Goal: Information Seeking & Learning: Compare options

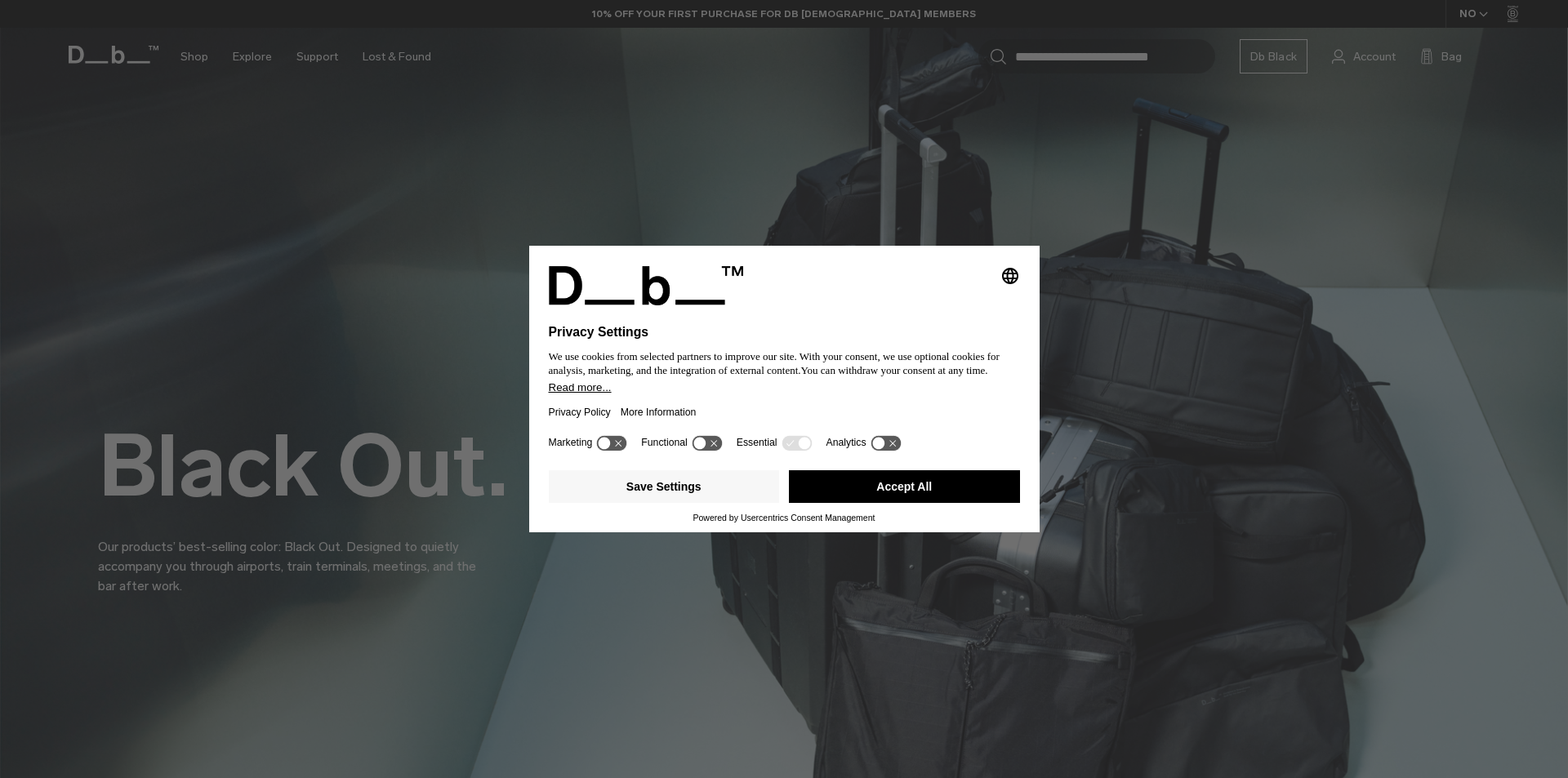
click at [905, 484] on button "Accept All" at bounding box center [904, 486] width 231 height 32
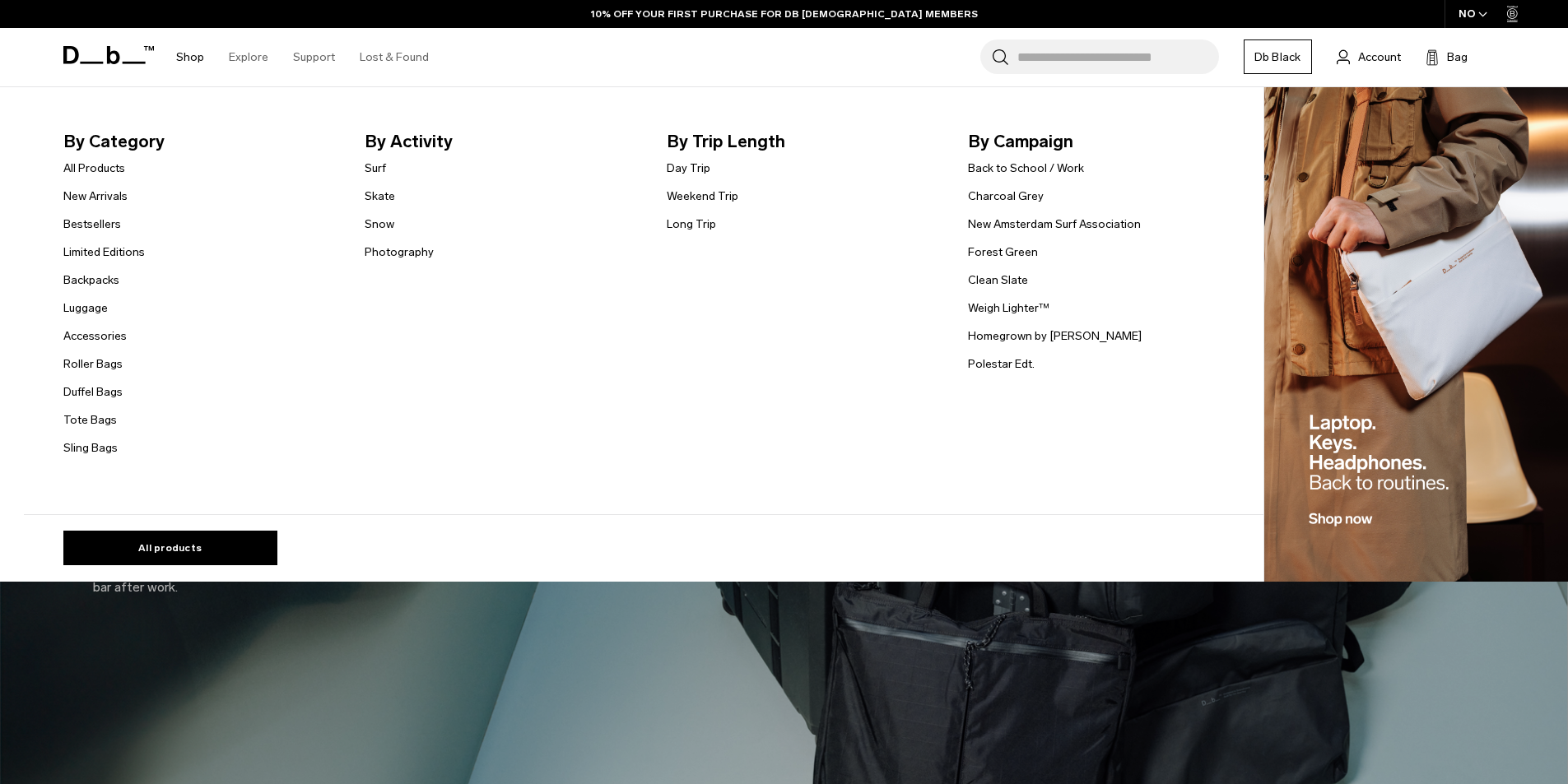
click at [177, 52] on link "Shop" at bounding box center [189, 57] width 28 height 59
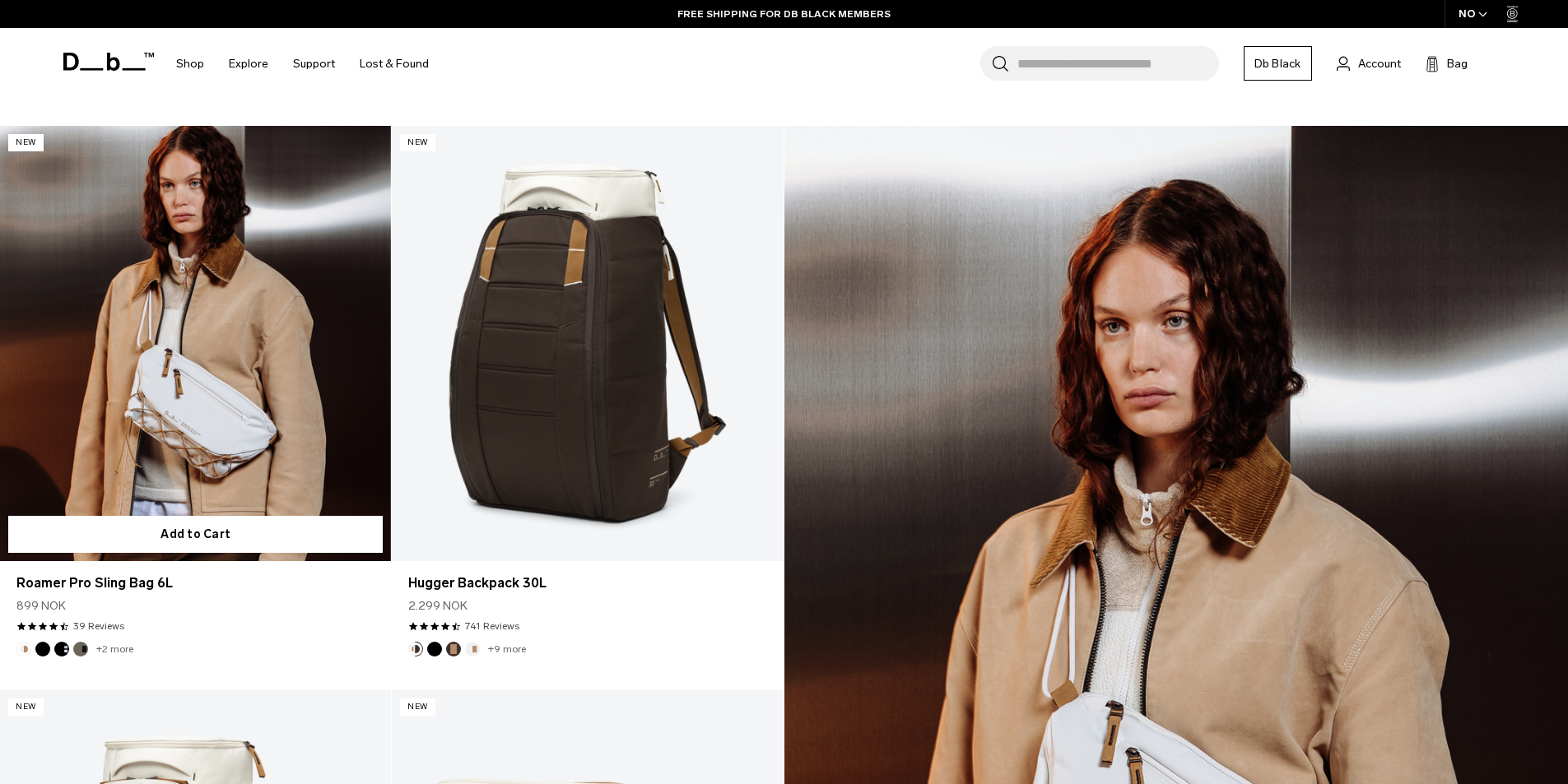
scroll to position [2057, 0]
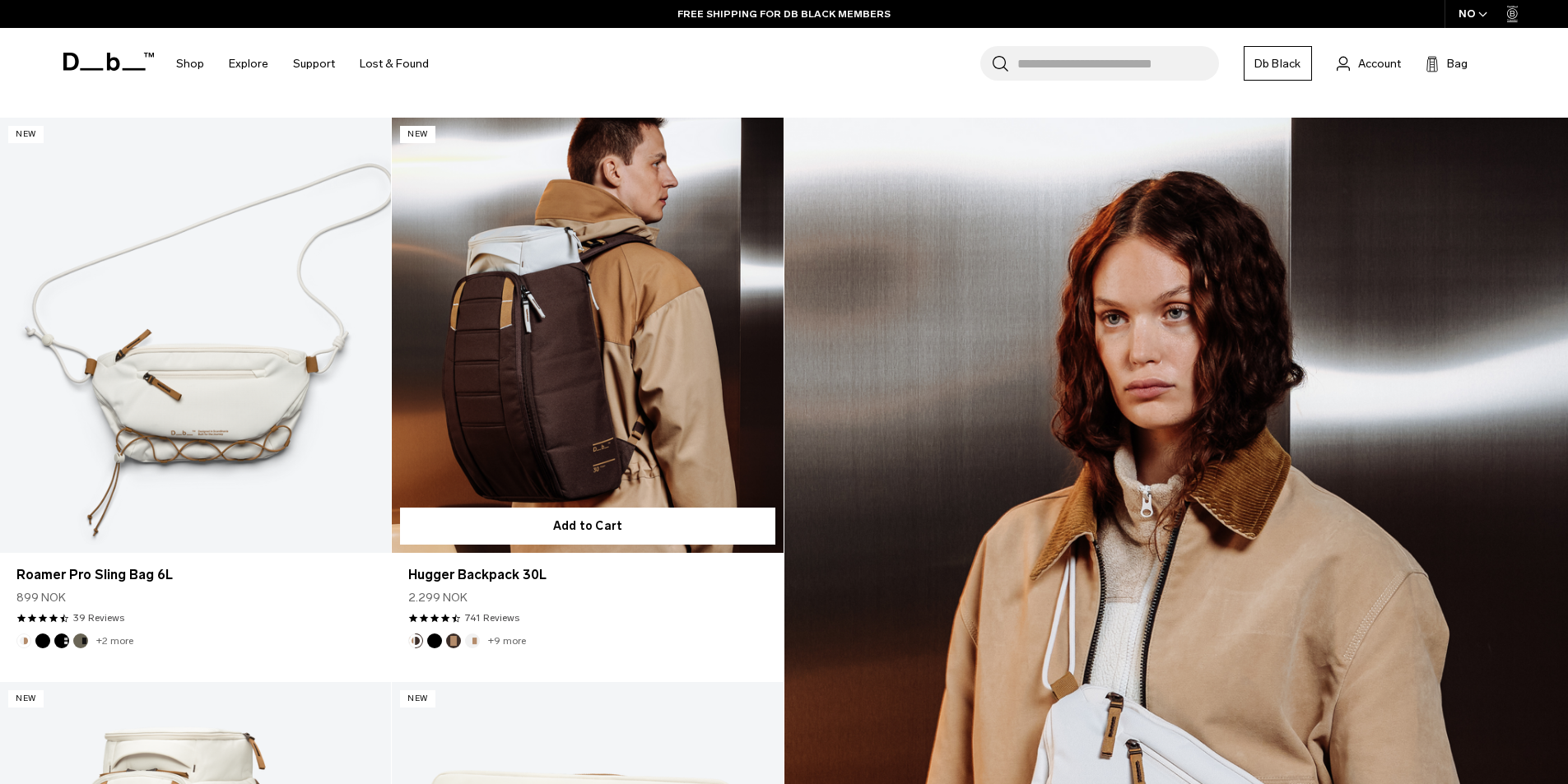
click at [510, 346] on link "Hugger Backpack 30L" at bounding box center [587, 335] width 391 height 434
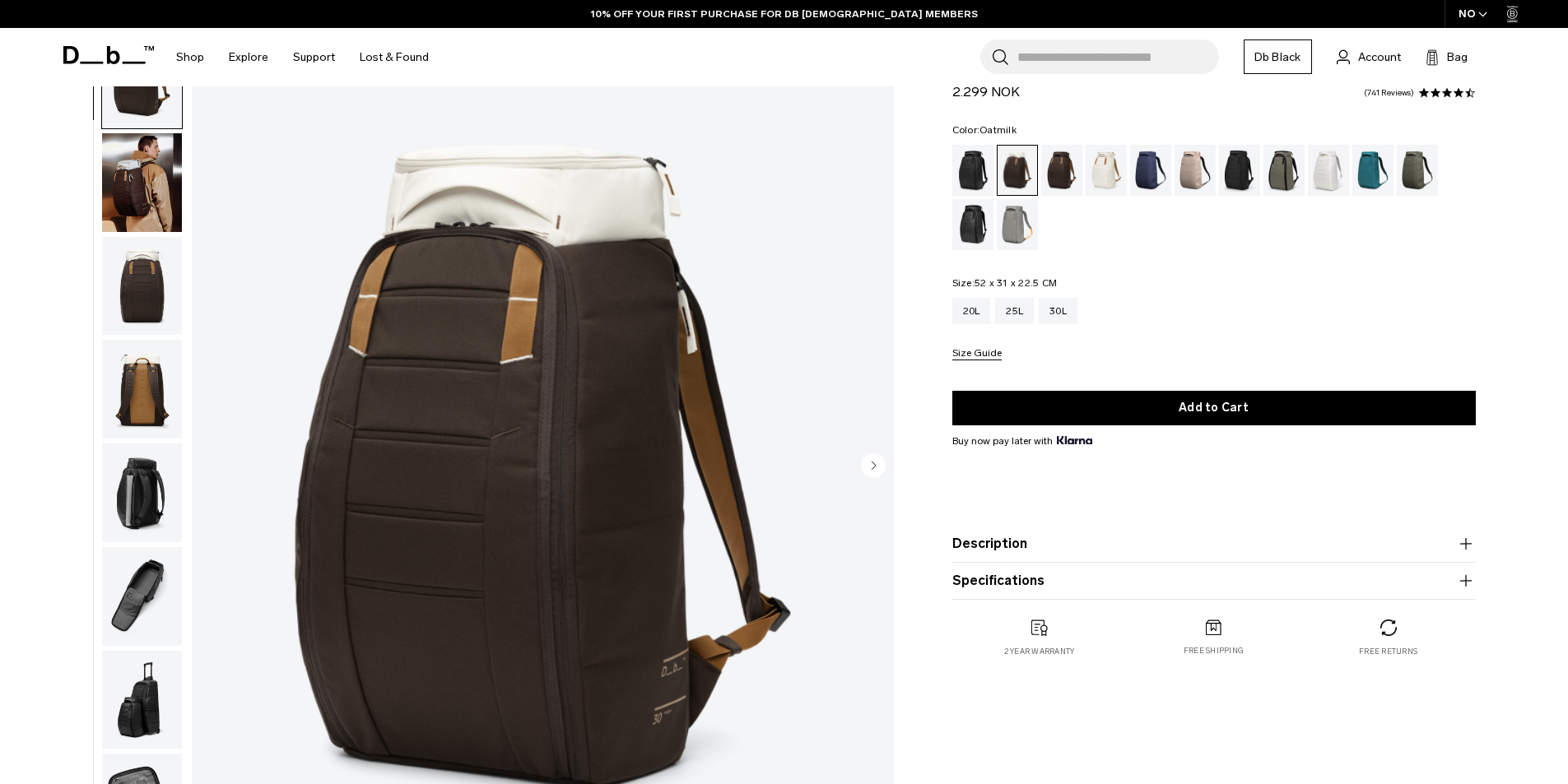
click at [1095, 175] on div "Oatmilk" at bounding box center [1106, 170] width 42 height 51
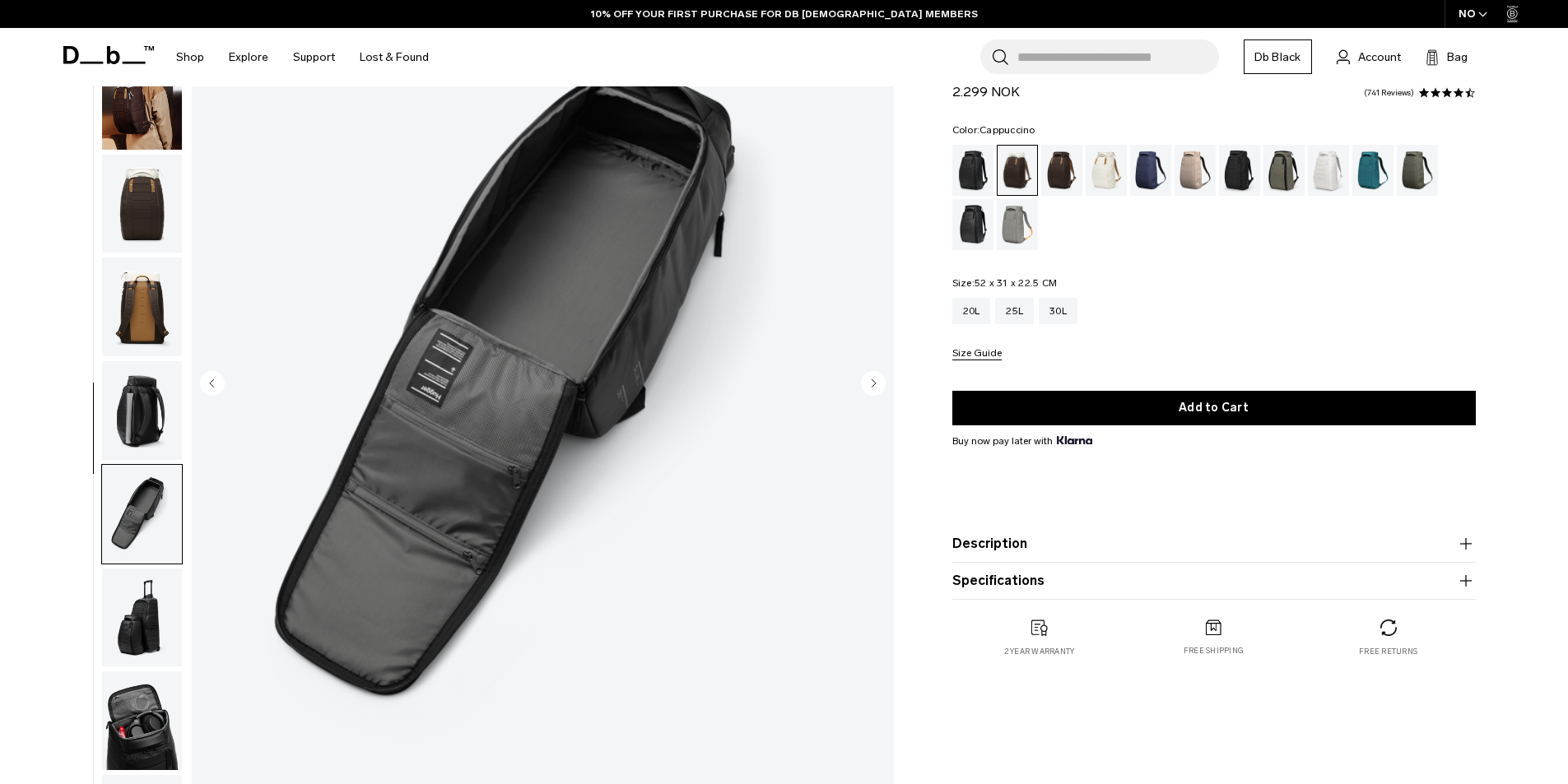
click at [159, 421] on img "button" at bounding box center [141, 411] width 79 height 99
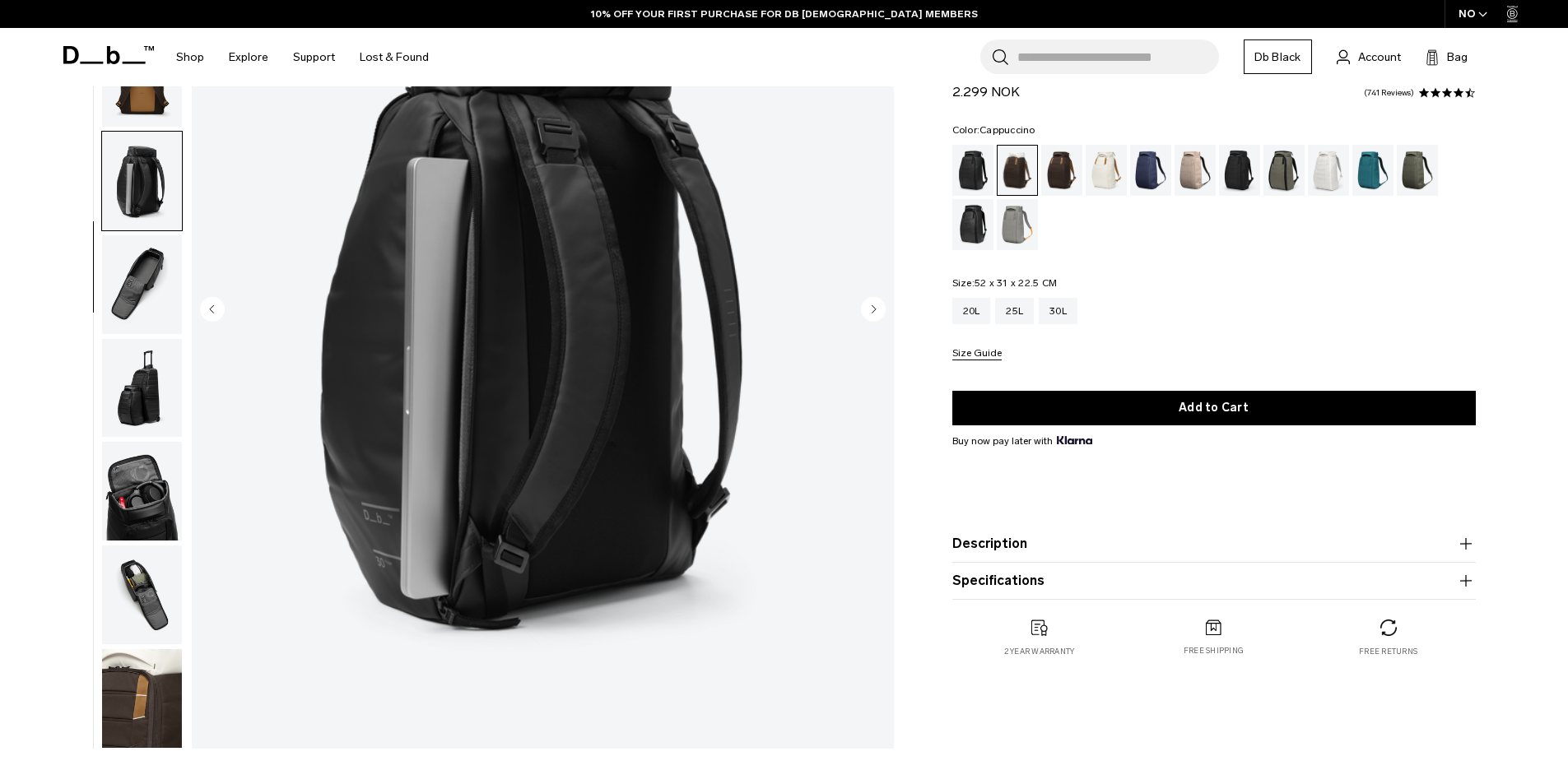
scroll to position [247, 0]
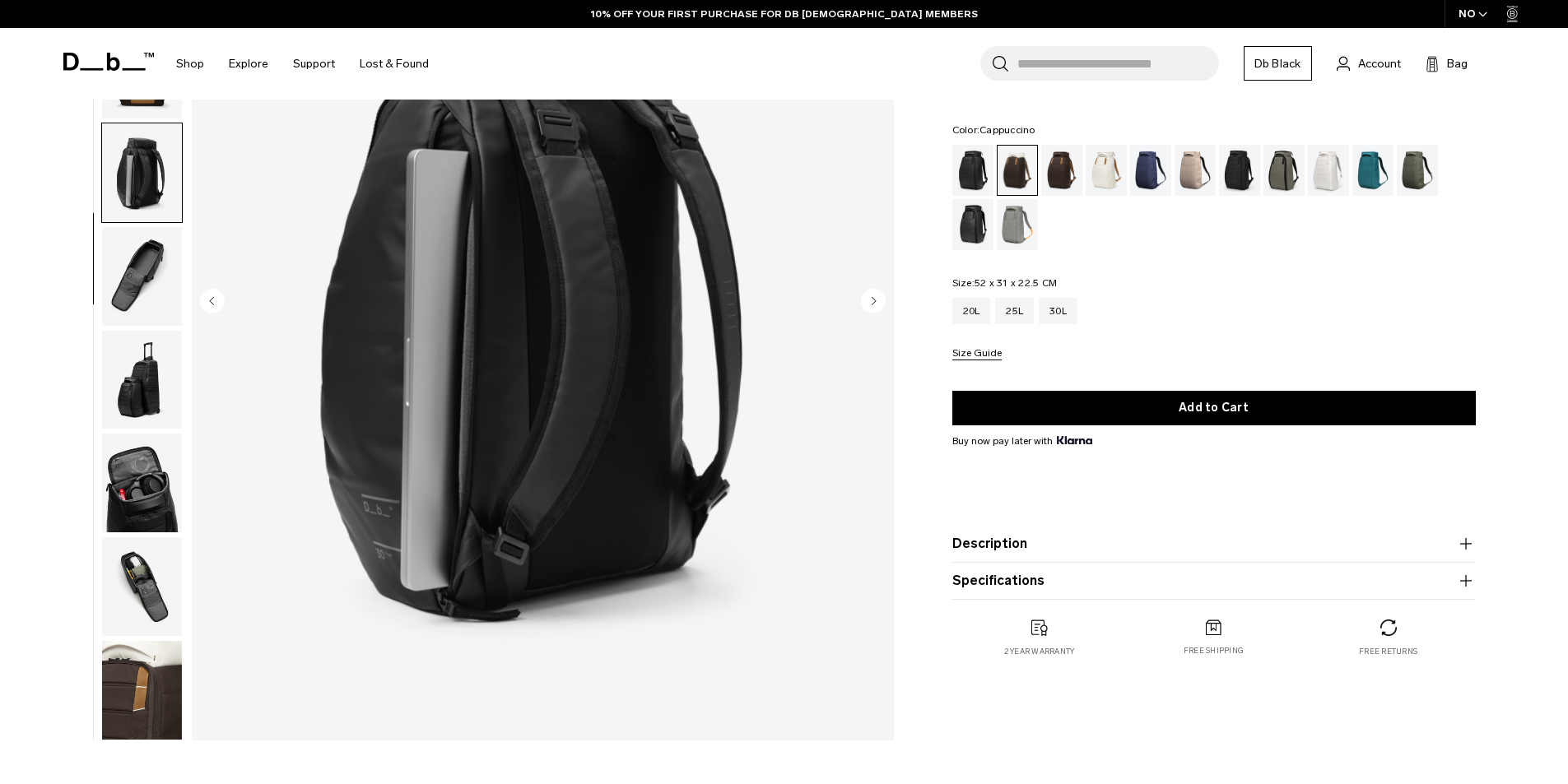
click at [146, 454] on img "button" at bounding box center [141, 483] width 79 height 99
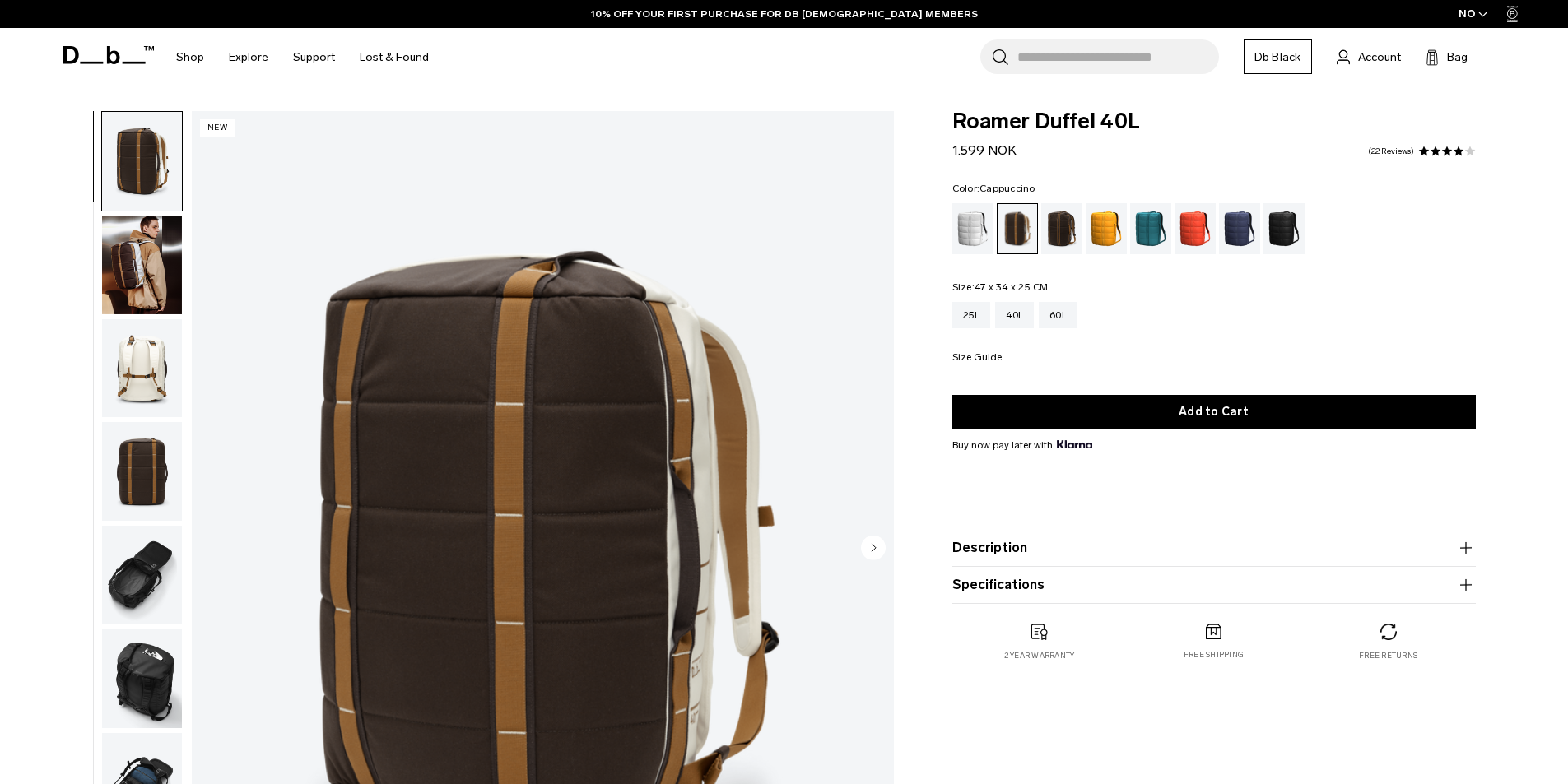
click at [981, 216] on div "White Out" at bounding box center [973, 228] width 42 height 51
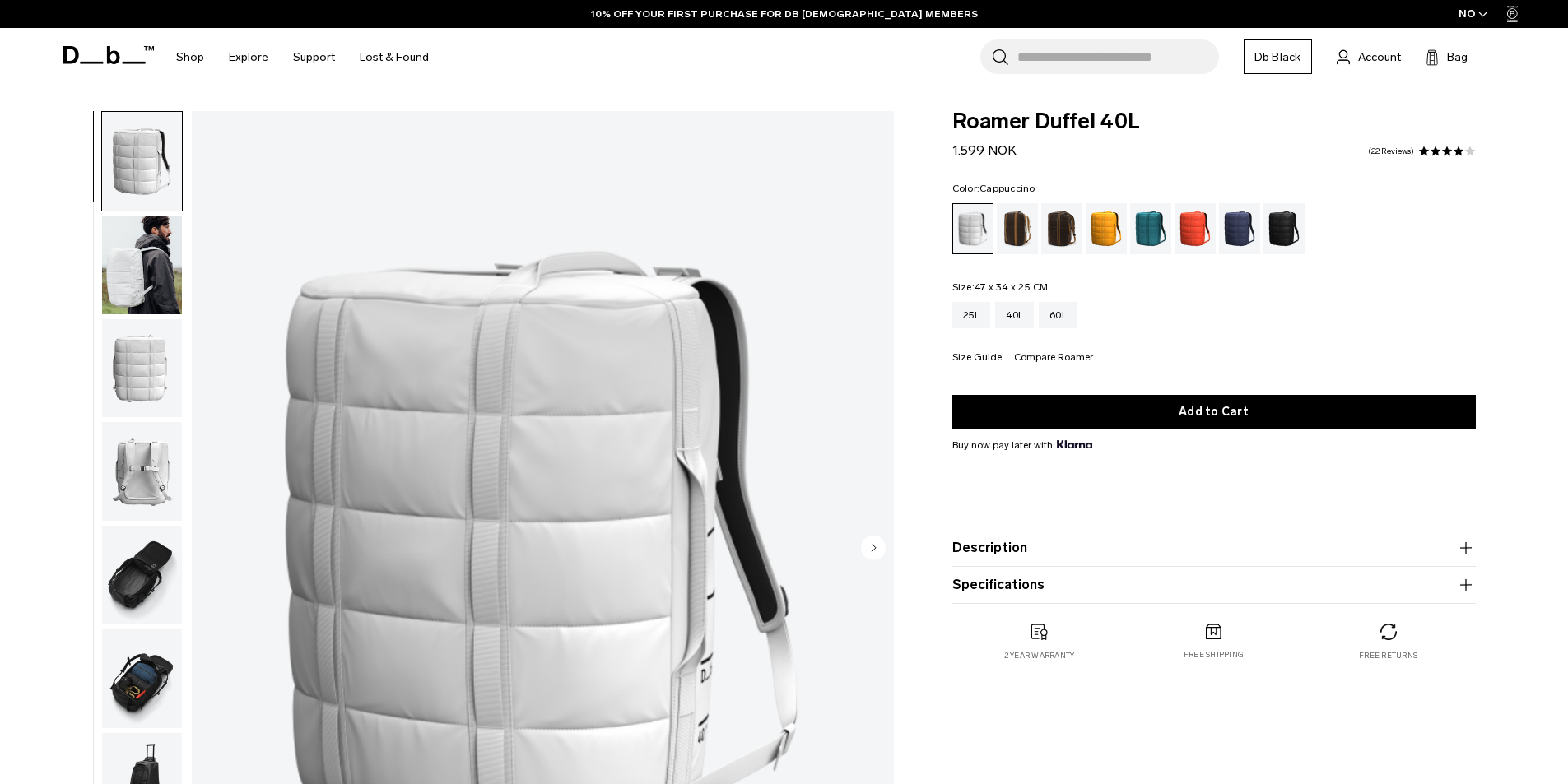
click at [1033, 230] on div "Cappuccino" at bounding box center [1017, 228] width 42 height 51
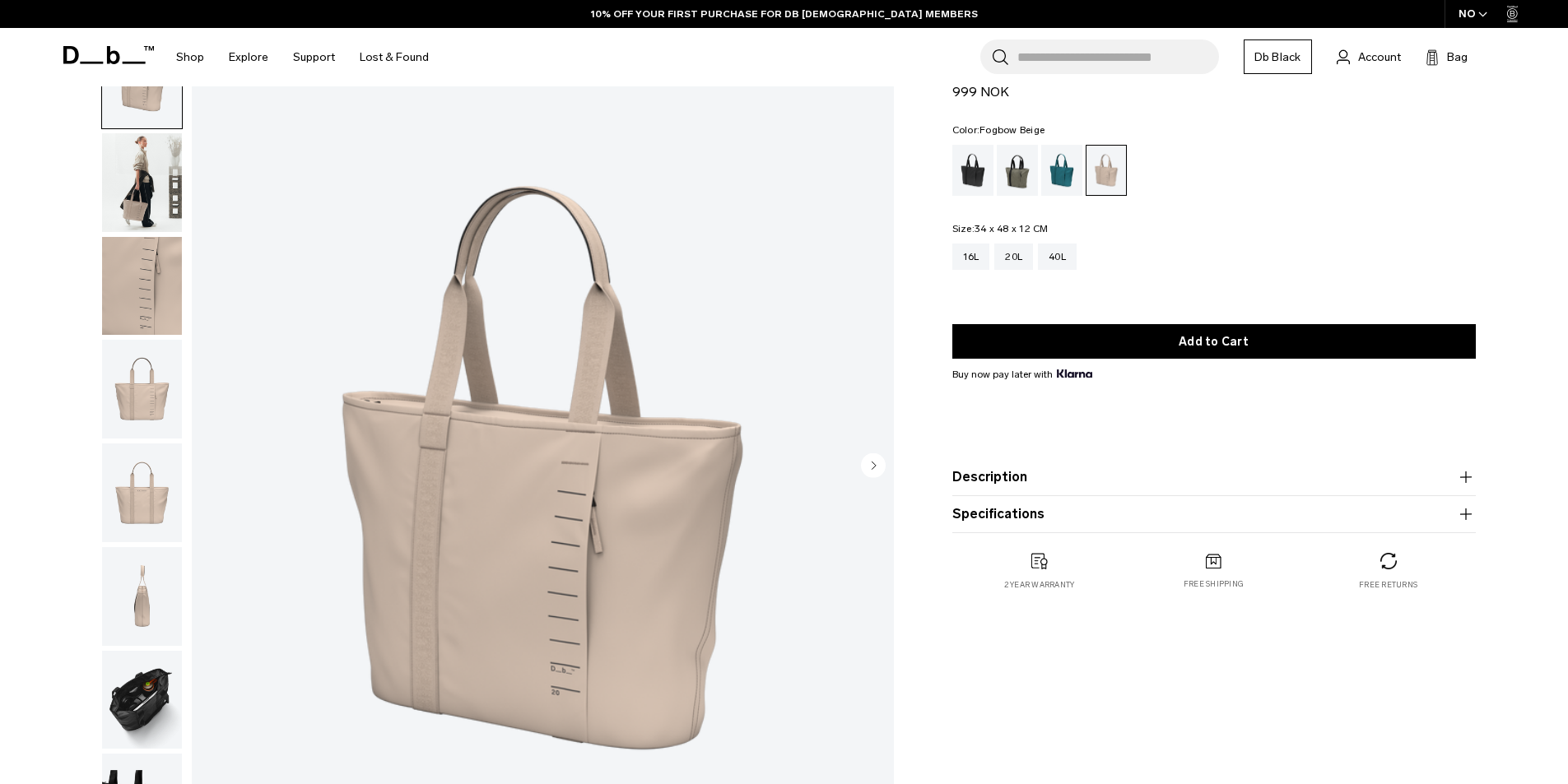
click at [157, 387] on img "button" at bounding box center [141, 389] width 79 height 99
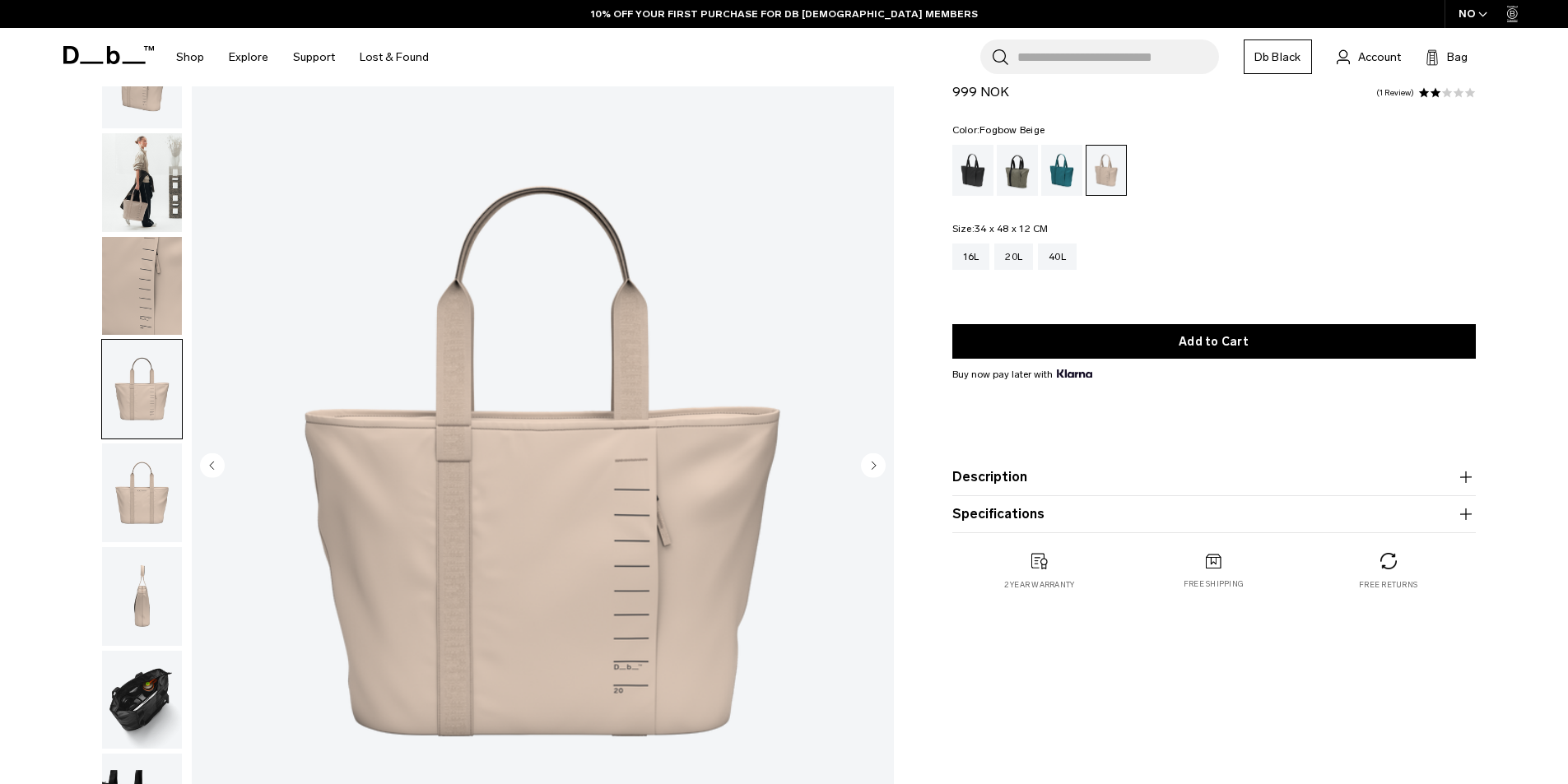
click at [163, 488] on img "button" at bounding box center [141, 493] width 79 height 99
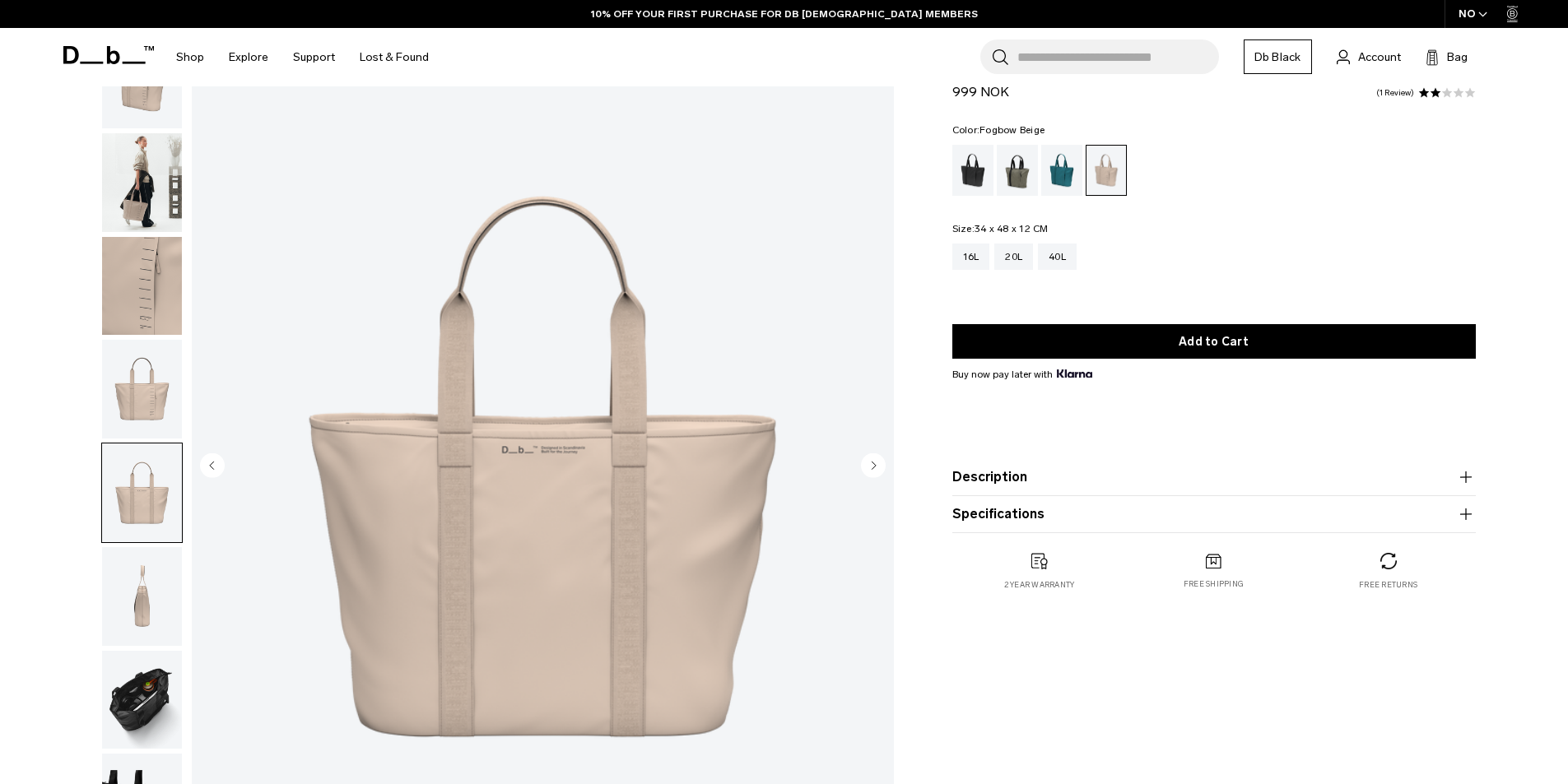
click at [143, 597] on img "button" at bounding box center [141, 597] width 79 height 99
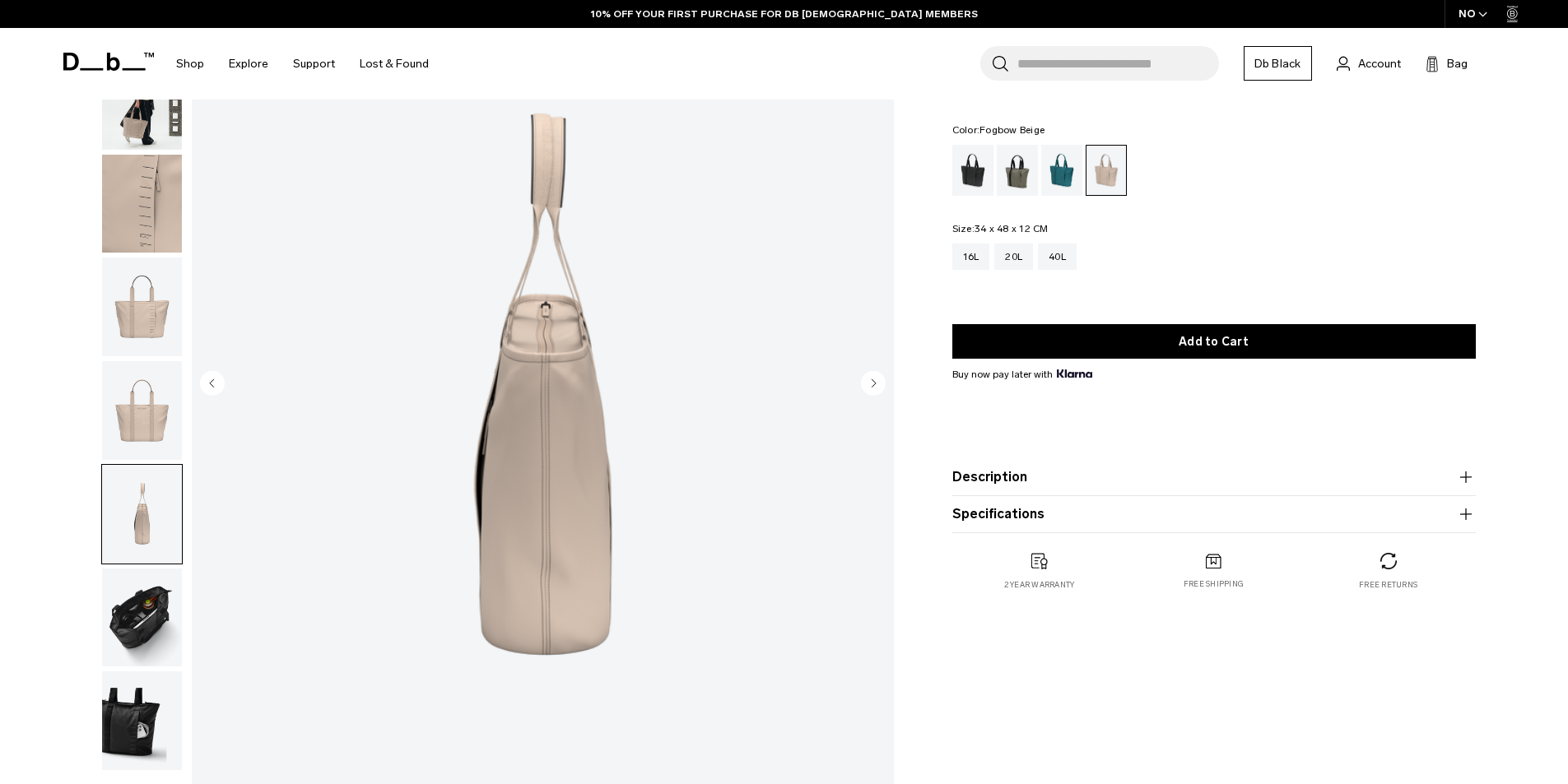
click at [133, 586] on img "button" at bounding box center [141, 618] width 79 height 99
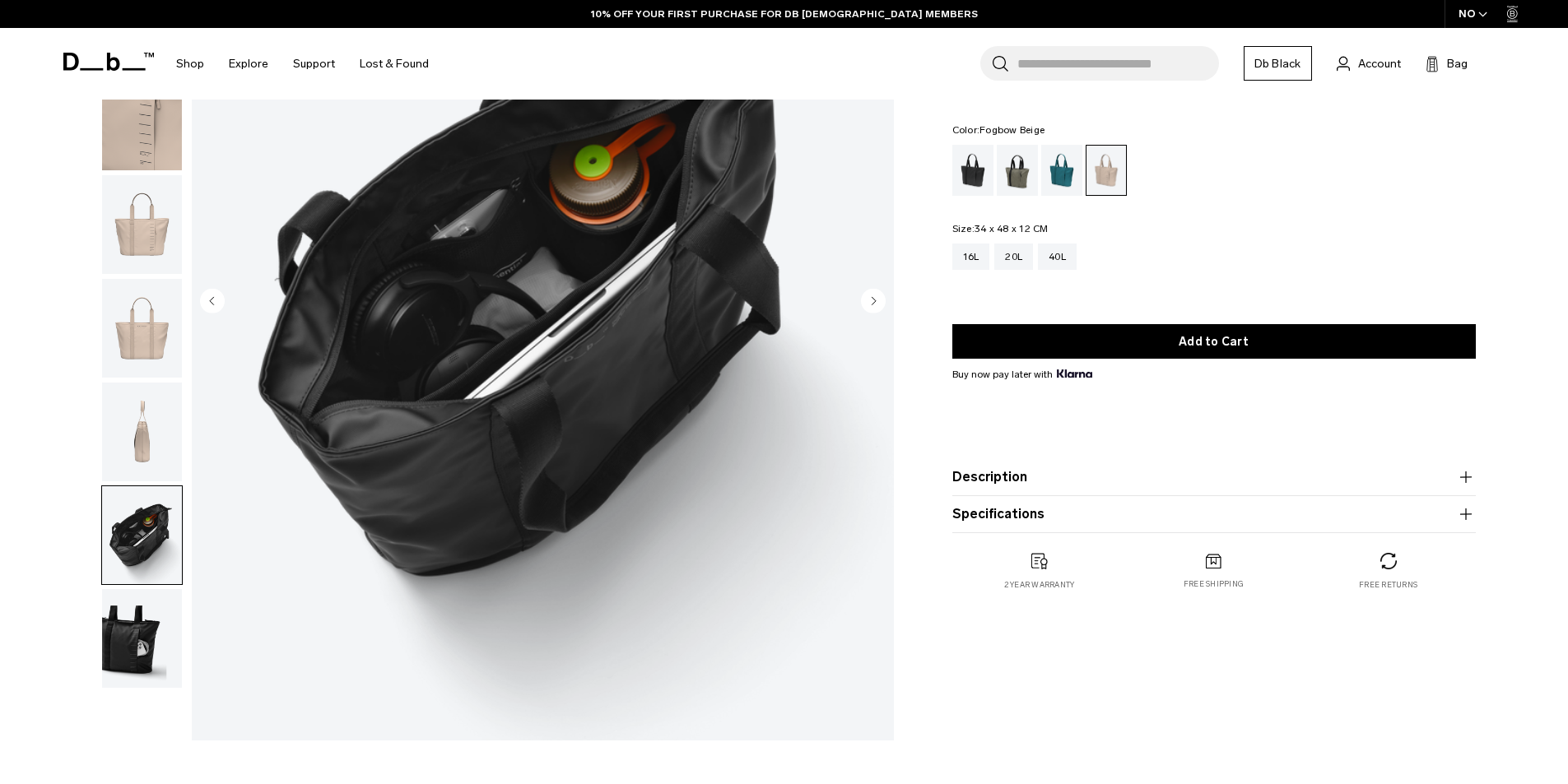
click at [131, 649] on img "button" at bounding box center [141, 638] width 79 height 99
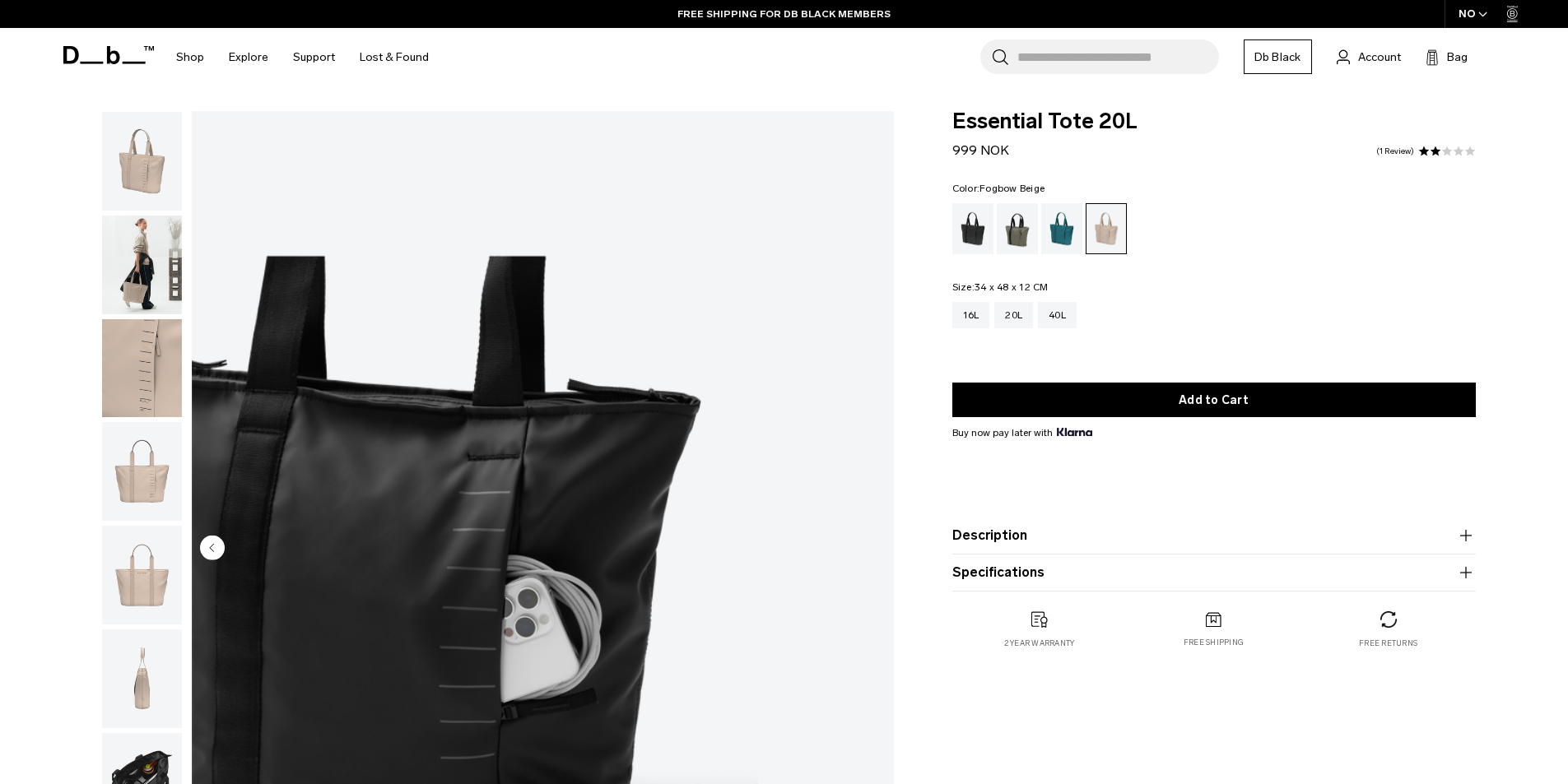
click at [127, 572] on img "button" at bounding box center [141, 575] width 79 height 99
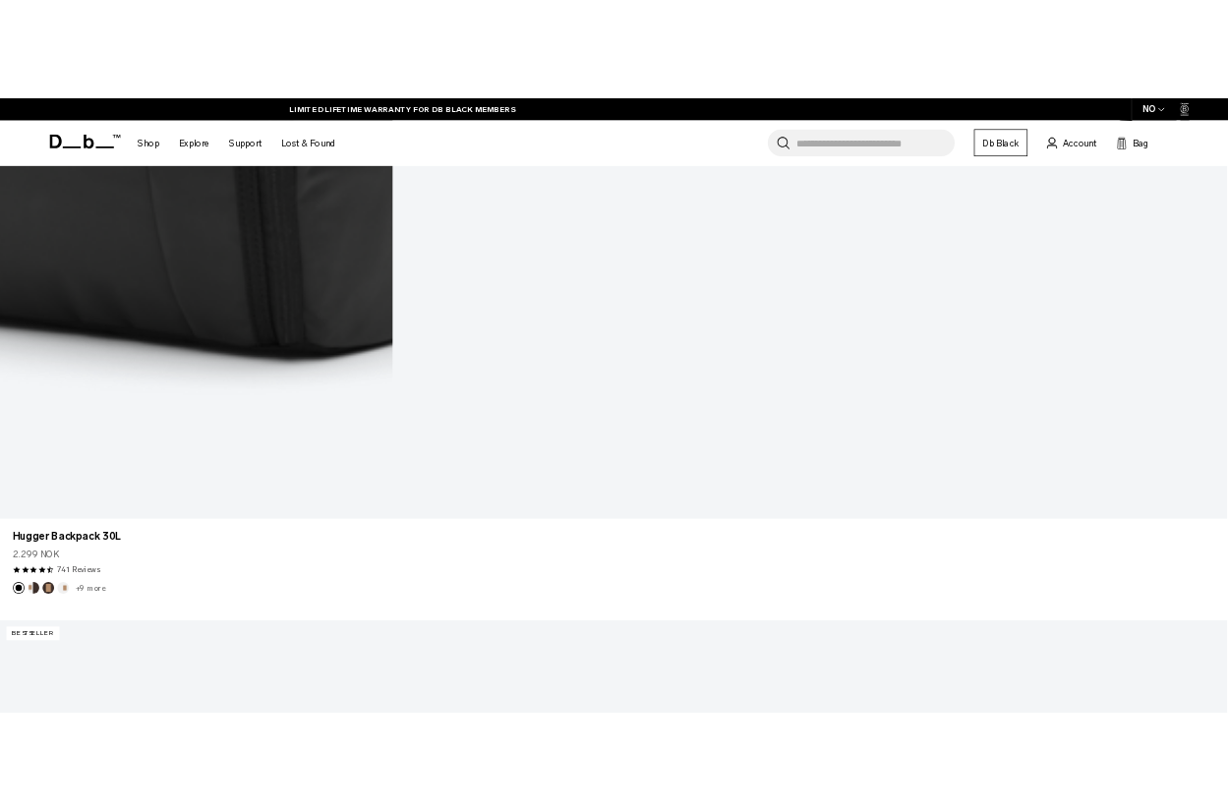
scroll to position [3965, 0]
